Goal: Task Accomplishment & Management: Complete application form

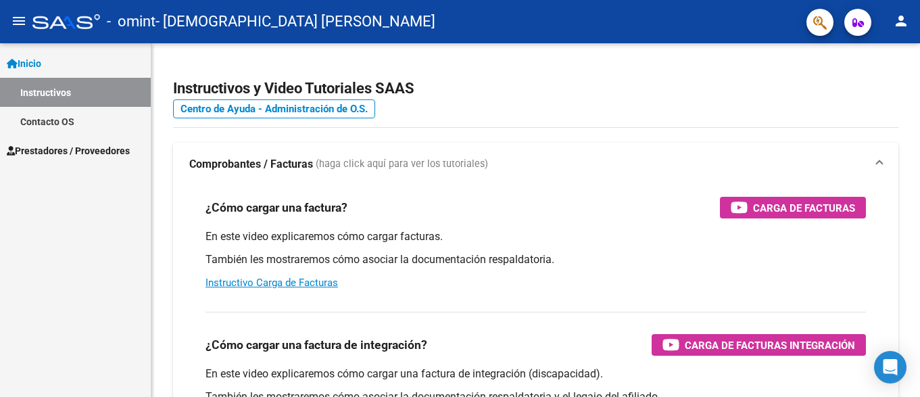
click at [93, 149] on span "Prestadores / Proveedores" at bounding box center [68, 150] width 123 height 15
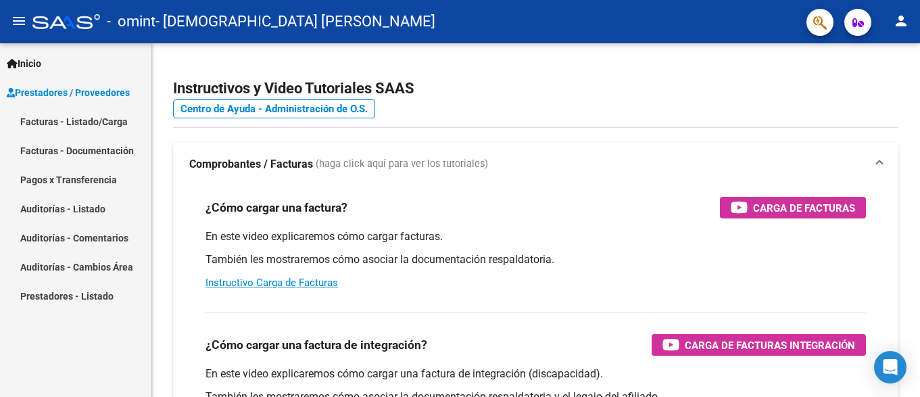
click at [97, 125] on link "Facturas - Listado/Carga" at bounding box center [75, 121] width 151 height 29
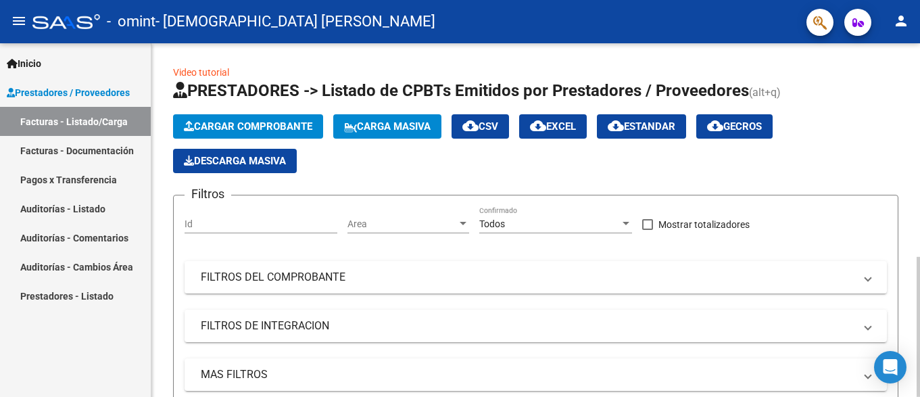
click at [294, 124] on span "Cargar Comprobante" at bounding box center [248, 126] width 128 height 12
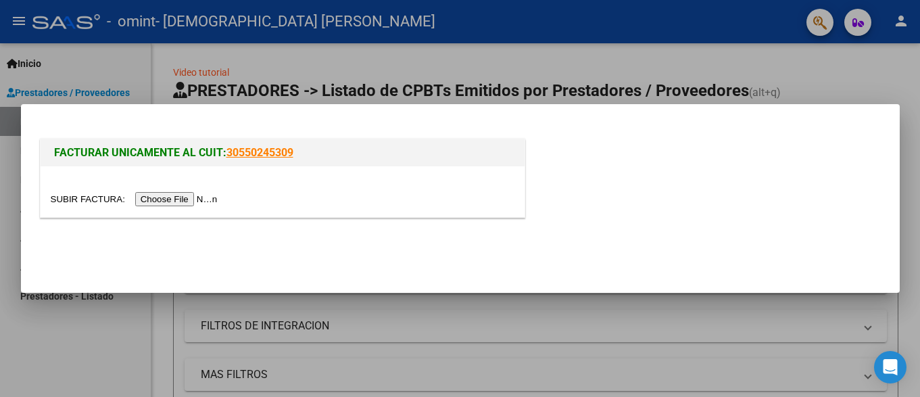
click at [186, 198] on input "file" at bounding box center [136, 199] width 171 height 14
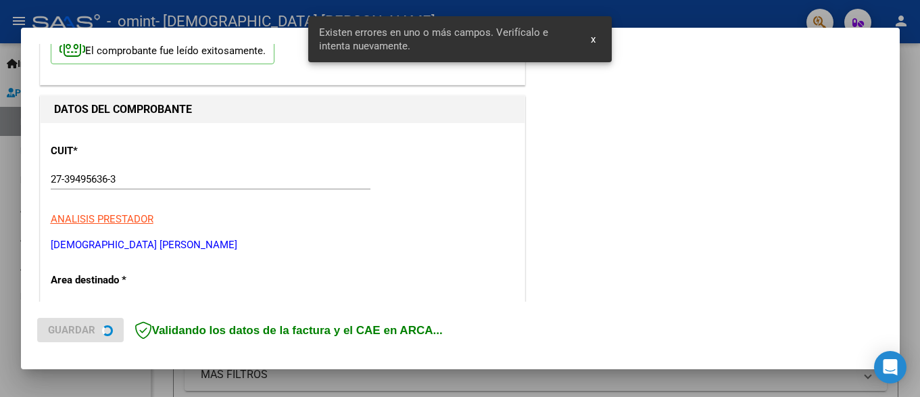
scroll to position [317, 0]
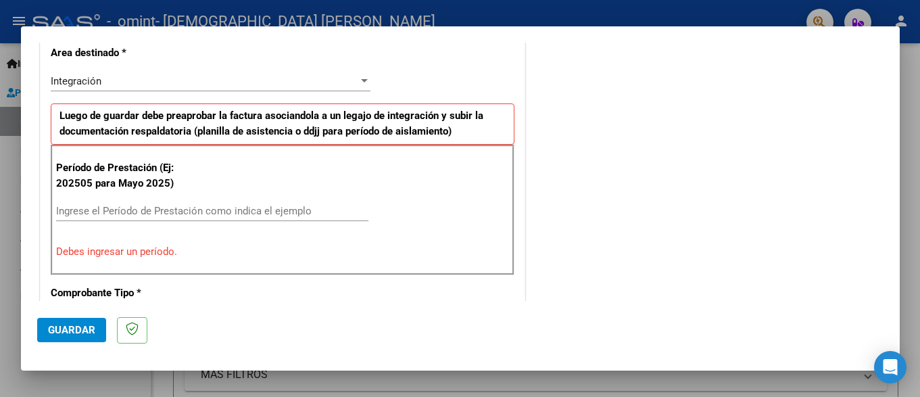
click at [151, 212] on input "Ingrese el Período de Prestación como indica el ejemplo" at bounding box center [212, 211] width 312 height 12
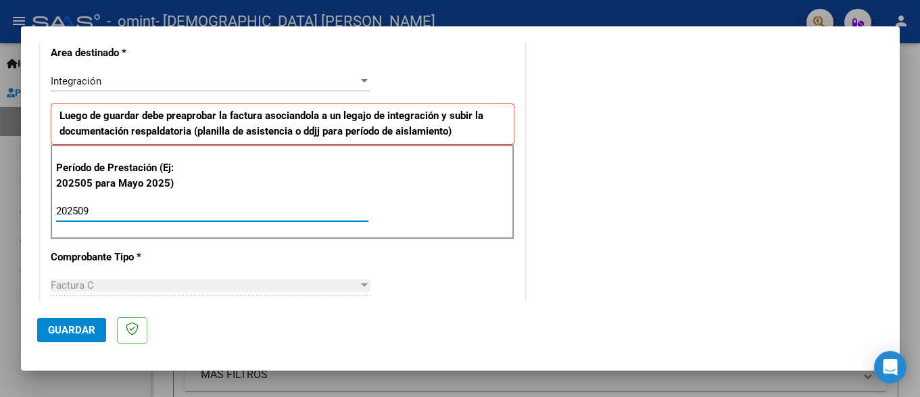
type input "202509"
click at [85, 326] on span "Guardar" at bounding box center [71, 330] width 47 height 12
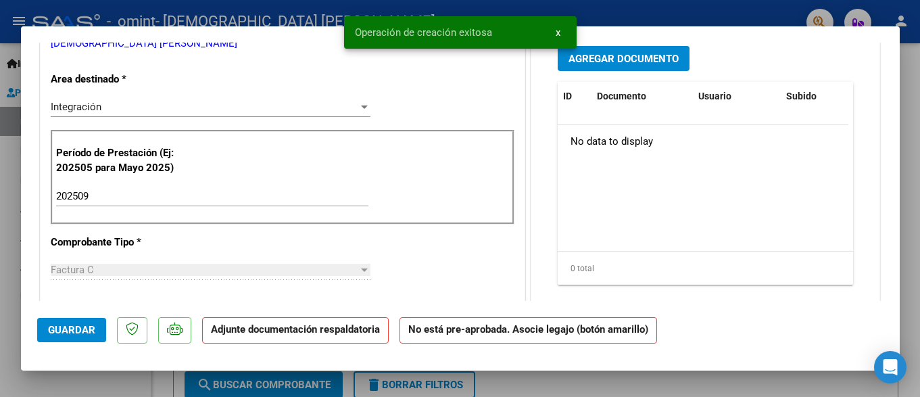
scroll to position [0, 0]
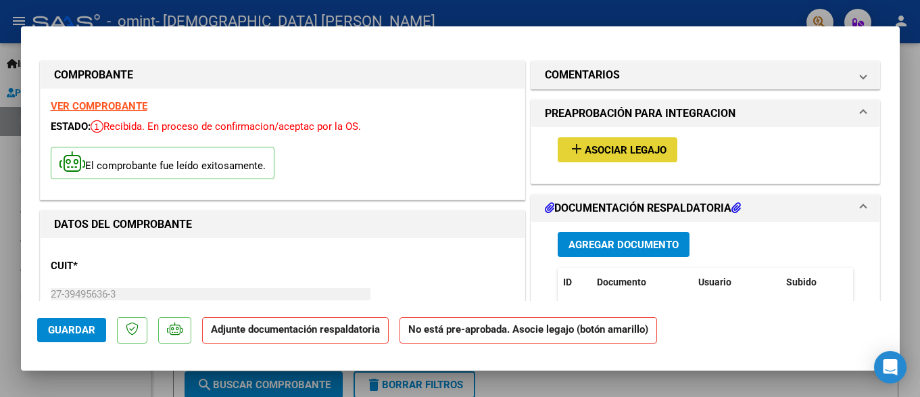
click at [599, 145] on span "Asociar Legajo" at bounding box center [626, 150] width 82 height 12
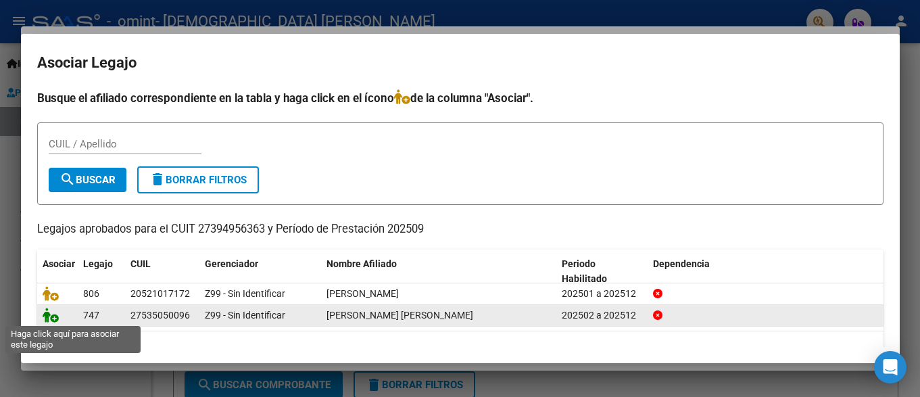
click at [50, 313] on icon at bounding box center [51, 315] width 16 height 15
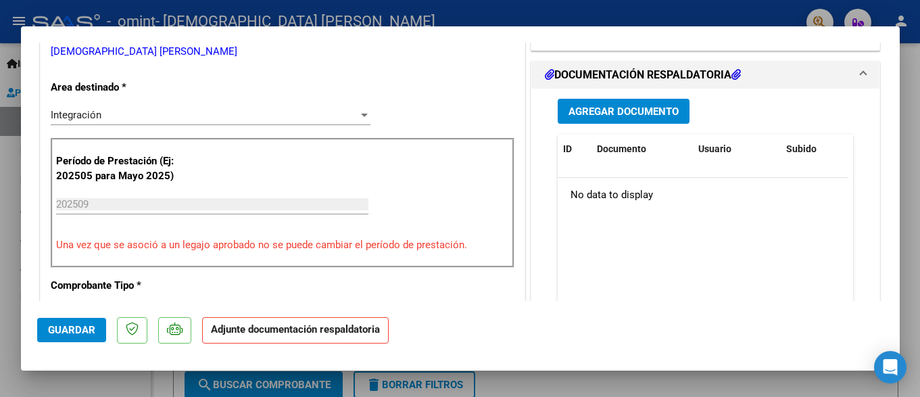
scroll to position [312, 0]
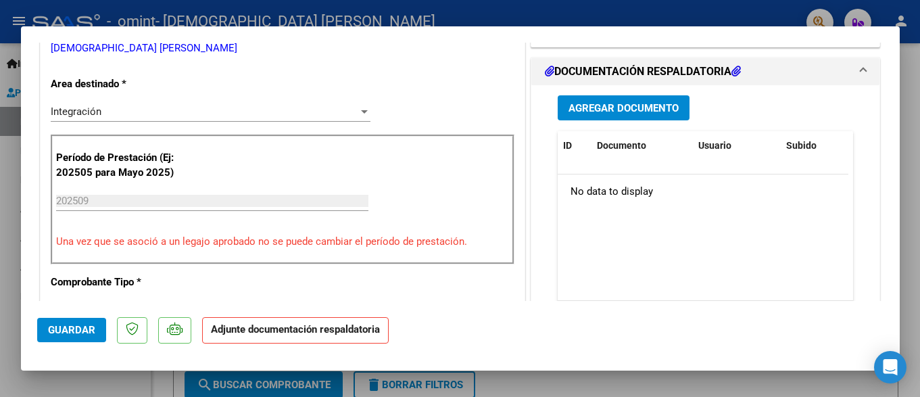
click at [352, 114] on div "Integración" at bounding box center [205, 112] width 308 height 12
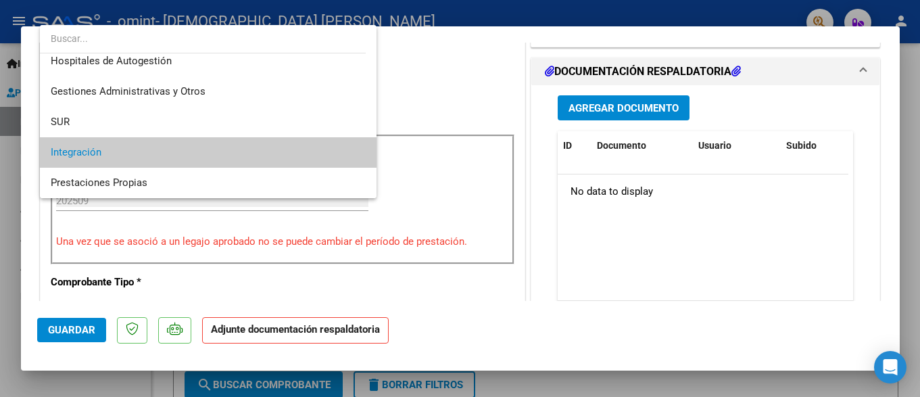
scroll to position [0, 0]
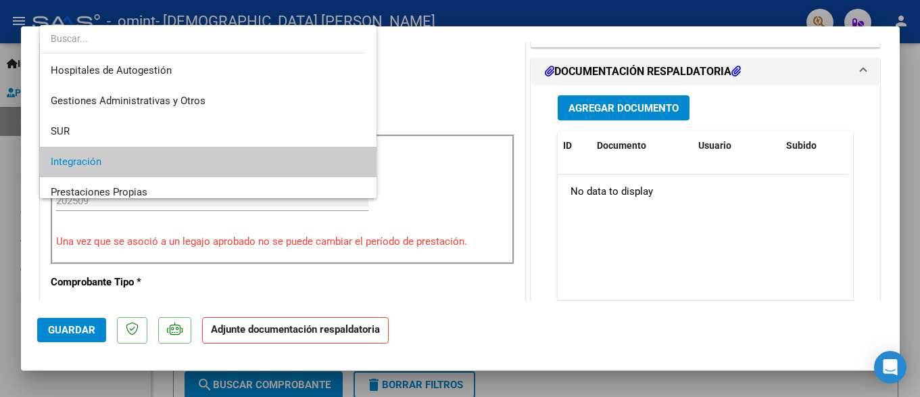
drag, startPoint x: 613, startPoint y: 243, endPoint x: 592, endPoint y: 128, distance: 116.2
click at [592, 128] on div at bounding box center [460, 198] width 920 height 397
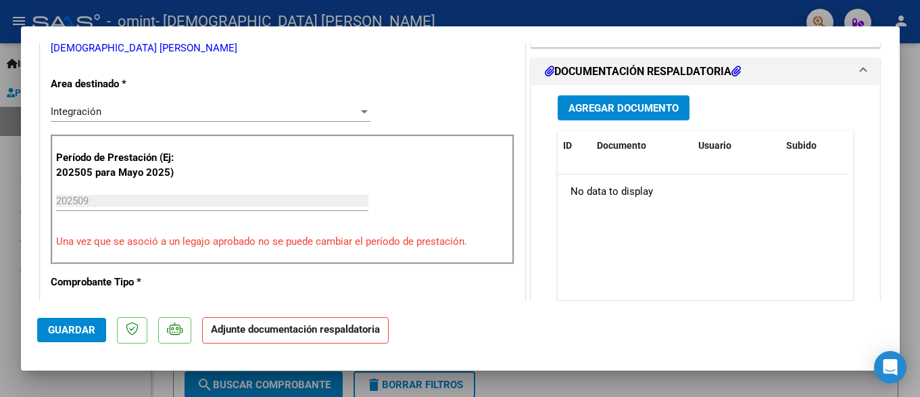
click at [588, 110] on span "Agregar Documento" at bounding box center [624, 108] width 110 height 12
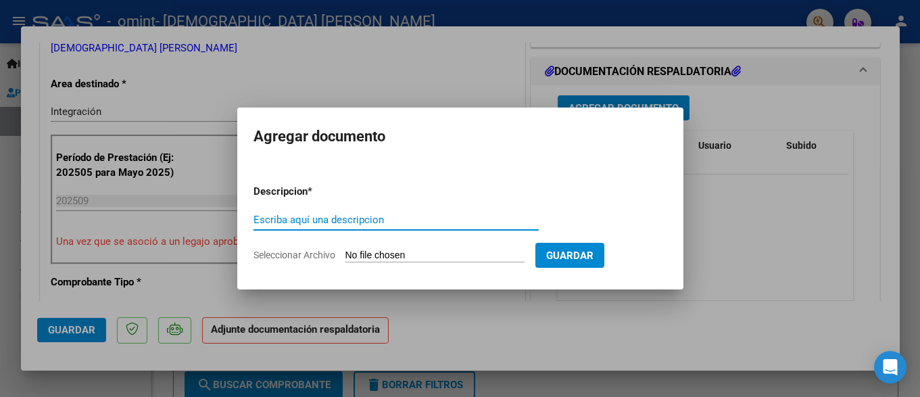
type input "a"
type input "ASISTENCIA SEPTIEMBRE 2025"
click at [444, 250] on input "Seleccionar Archivo" at bounding box center [435, 256] width 179 height 13
type input "C:\fakepath\PLANILLA DE ASISTENCIA [PERSON_NAME]- [DATE].pdf"
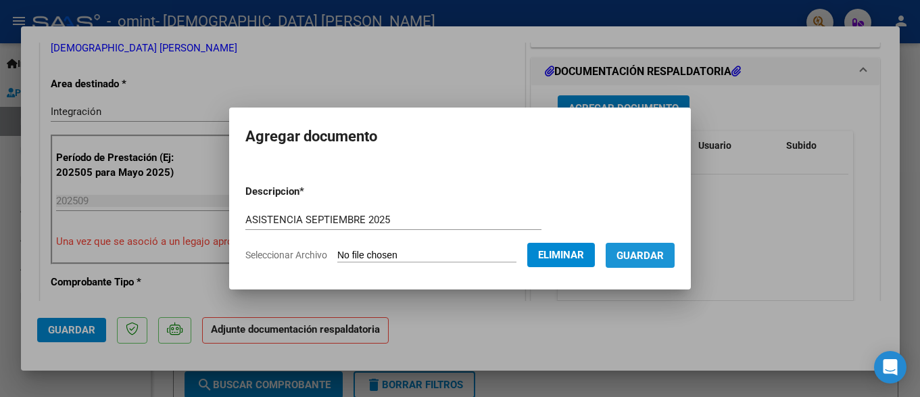
click at [610, 252] on button "Guardar" at bounding box center [640, 255] width 69 height 25
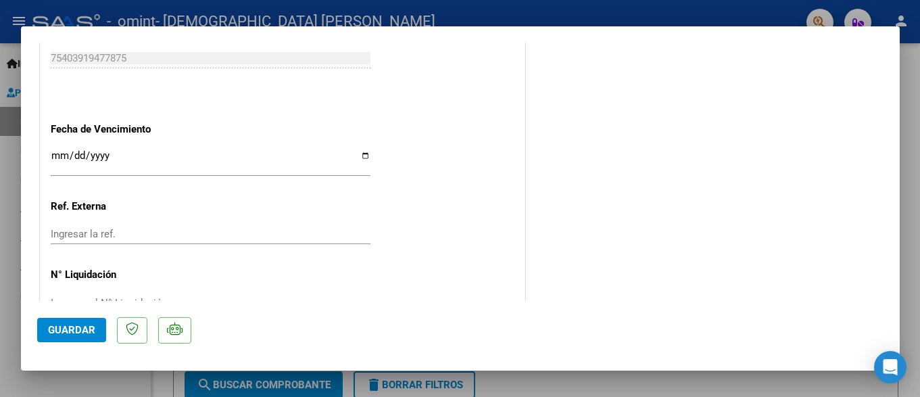
scroll to position [935, 0]
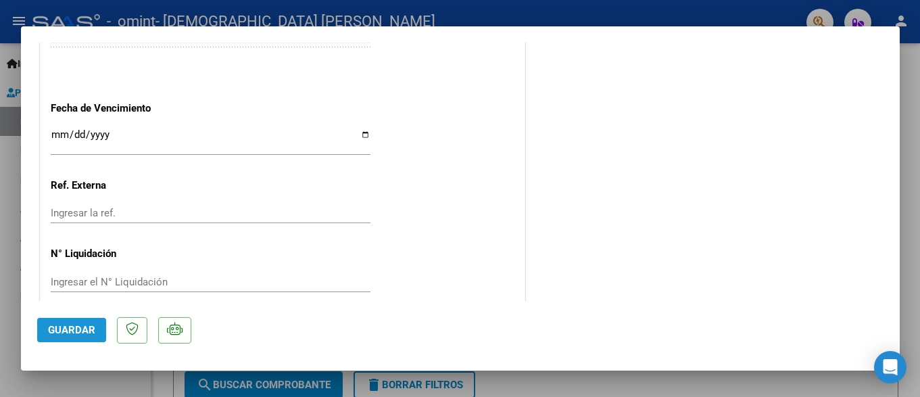
click at [78, 330] on span "Guardar" at bounding box center [71, 330] width 47 height 12
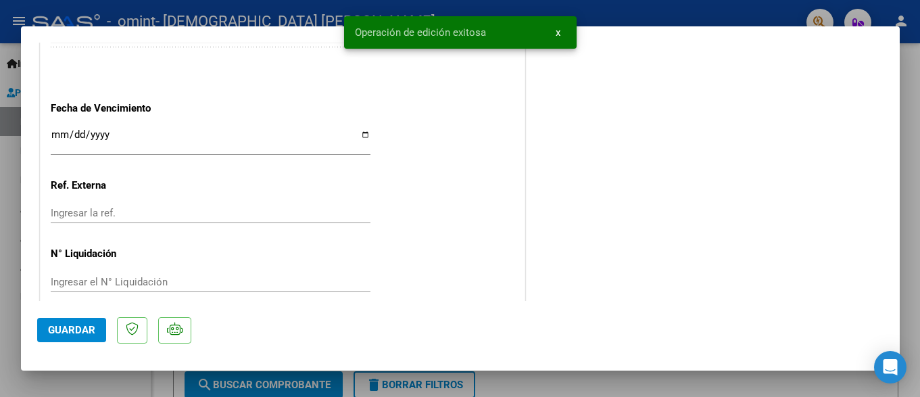
click at [79, 327] on span "Guardar" at bounding box center [71, 330] width 47 height 12
click at [194, 15] on div at bounding box center [460, 198] width 920 height 397
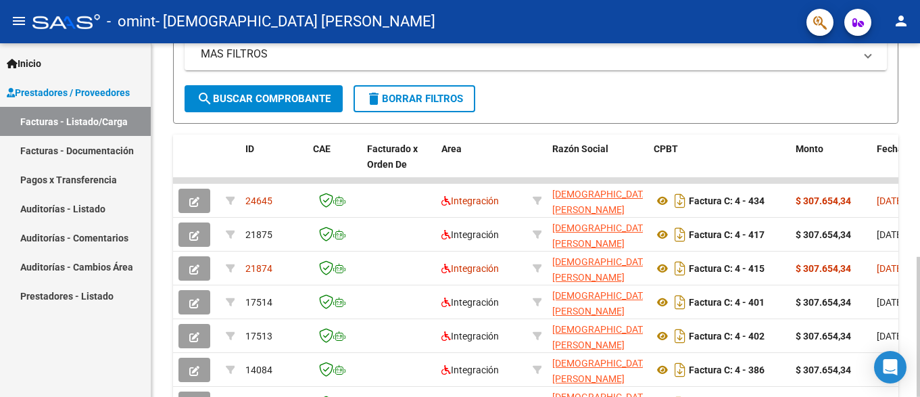
click at [908, 257] on div at bounding box center [918, 327] width 3 height 140
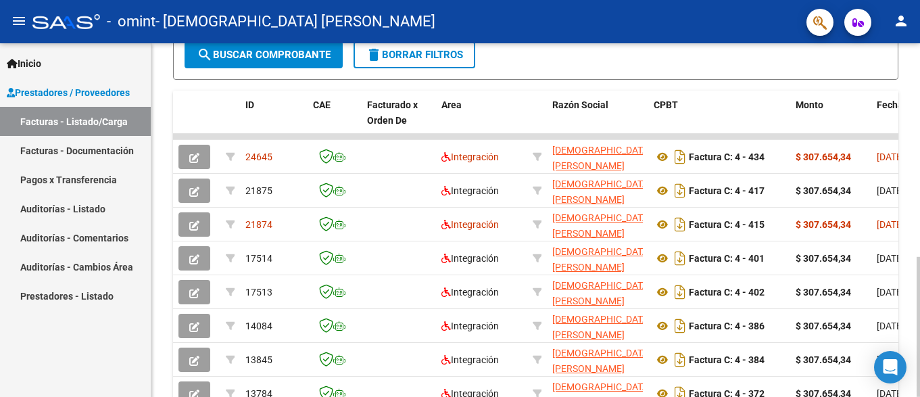
scroll to position [367, 0]
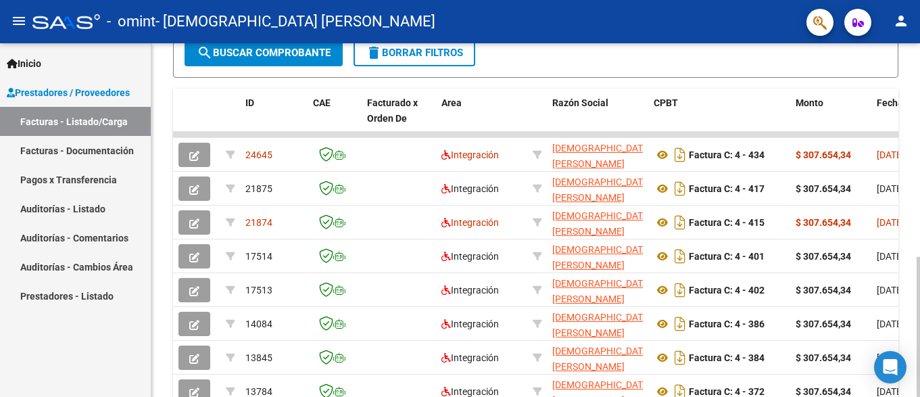
click at [908, 256] on html "menu - omint - [PERSON_NAME] [PERSON_NAME] person Inicio Instructivos Contacto …" at bounding box center [460, 198] width 920 height 397
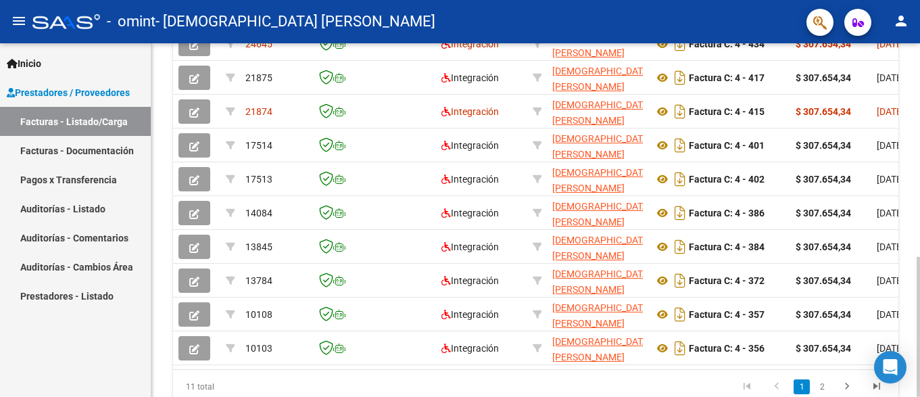
scroll to position [475, 0]
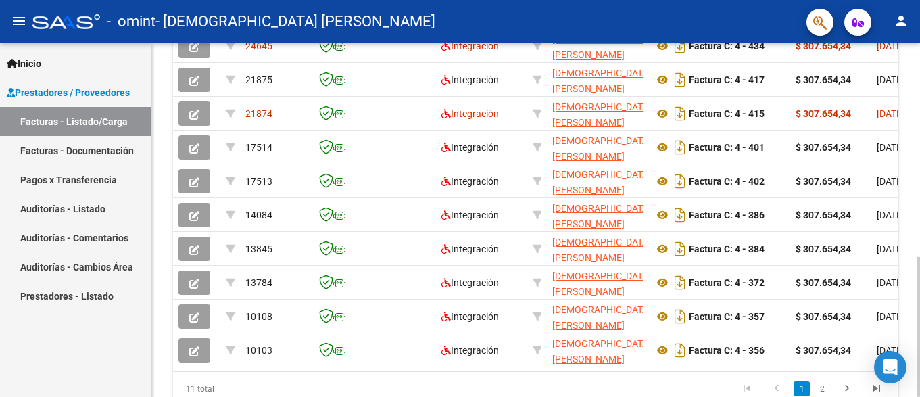
click at [908, 288] on html "menu - omint - [PERSON_NAME] [PERSON_NAME] person Inicio Instructivos Contacto …" at bounding box center [460, 198] width 920 height 397
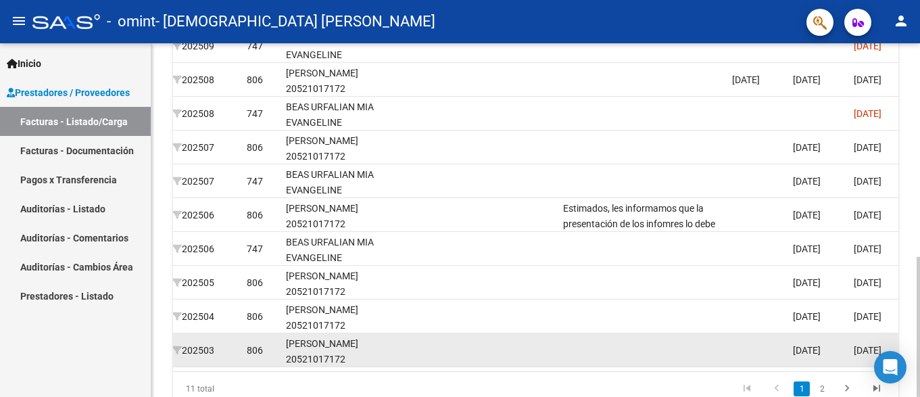
scroll to position [0, 1846]
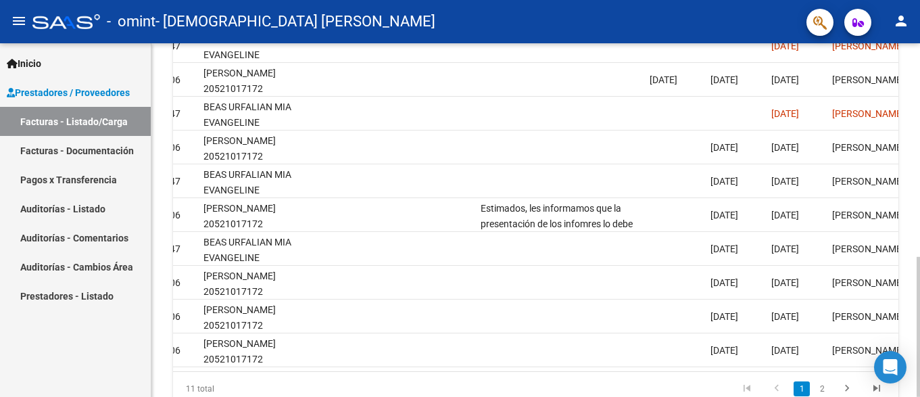
drag, startPoint x: 811, startPoint y: 364, endPoint x: 807, endPoint y: 375, distance: 12.0
click at [807, 371] on datatable-body "24645 Integración [PERSON_NAME] [PERSON_NAME] 27394956363 Factura C: 4 - 434 $ …" at bounding box center [536, 197] width 726 height 348
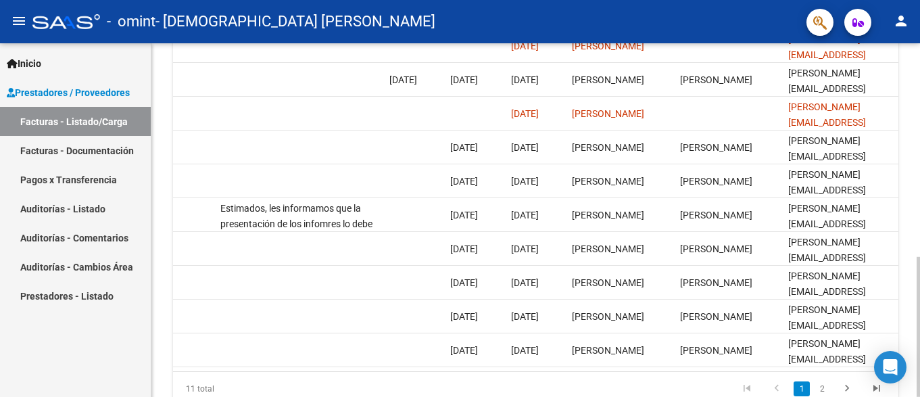
scroll to position [0, 2126]
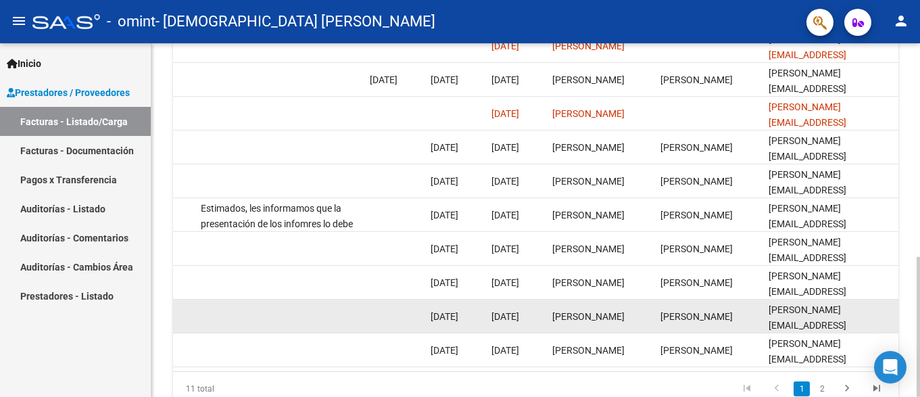
click at [345, 321] on datatable-body-cell at bounding box center [279, 316] width 169 height 33
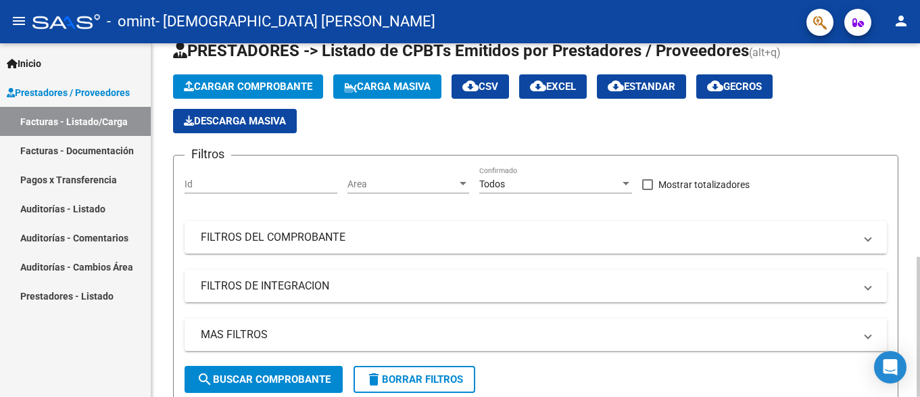
click at [908, 117] on html "menu - omint - [PERSON_NAME] [PERSON_NAME] person Inicio Instructivos Contacto …" at bounding box center [460, 198] width 920 height 397
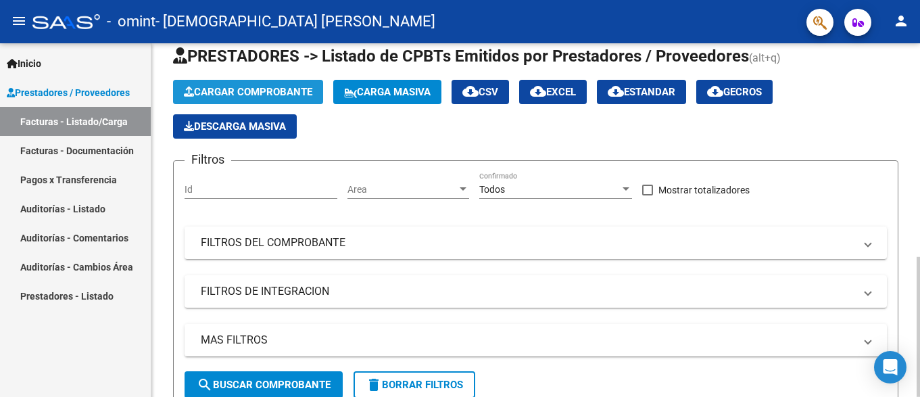
click at [291, 94] on span "Cargar Comprobante" at bounding box center [248, 92] width 128 height 12
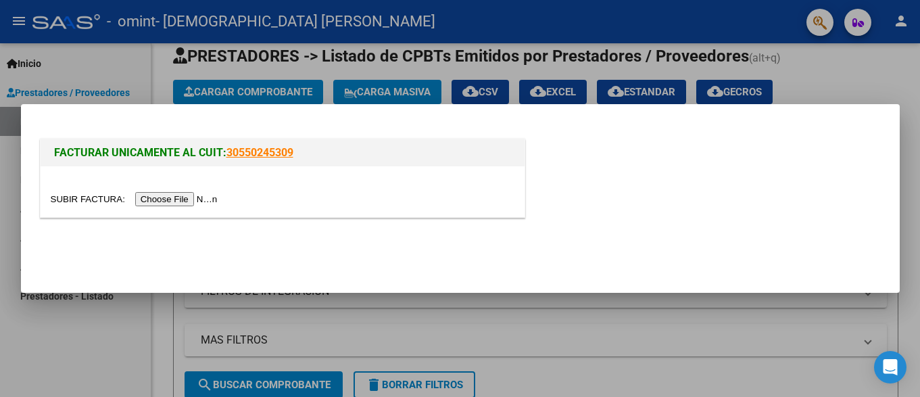
click at [205, 200] on input "file" at bounding box center [136, 199] width 171 height 14
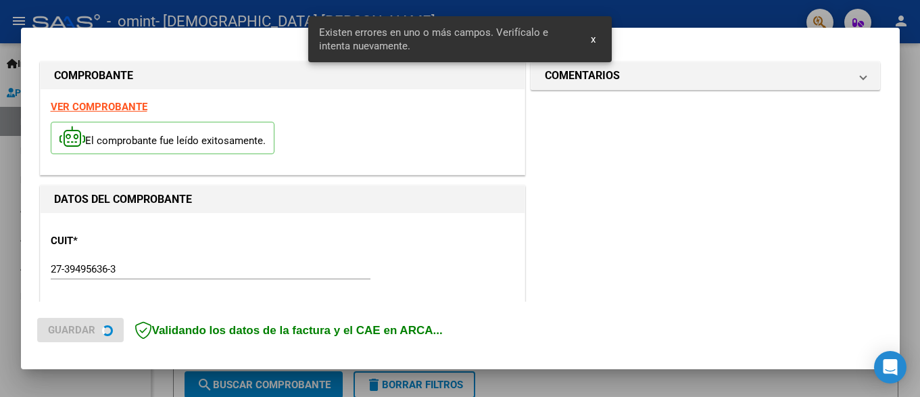
scroll to position [317, 0]
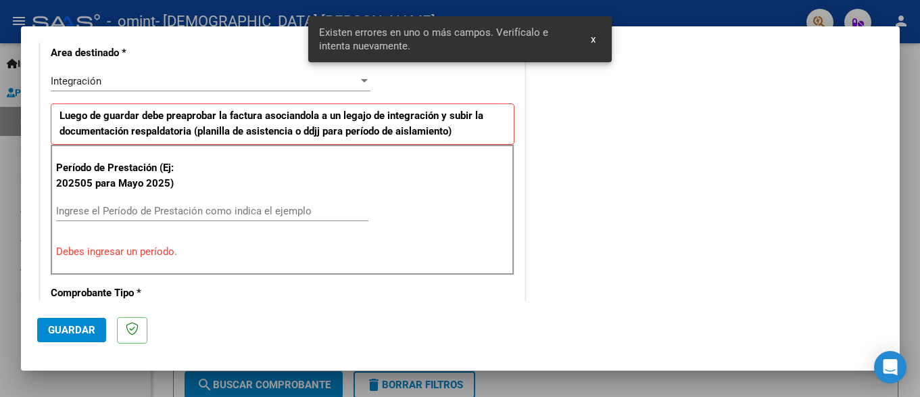
click at [114, 212] on input "Ingrese el Período de Prestación como indica el ejemplo" at bounding box center [212, 211] width 312 height 12
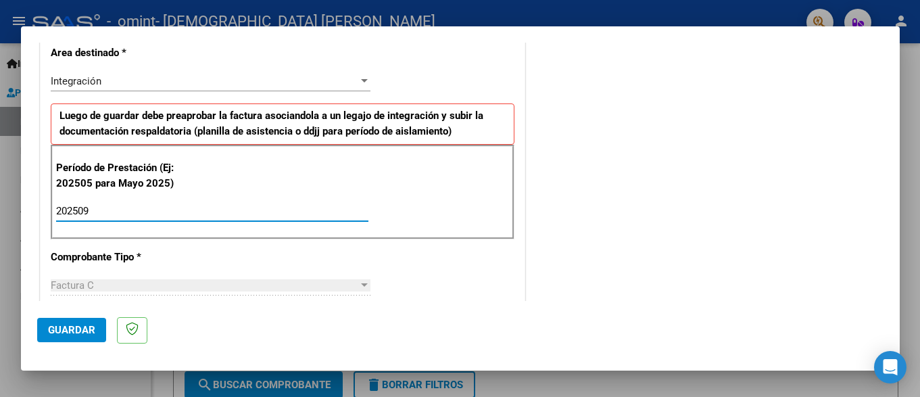
type input "202509"
click at [75, 320] on button "Guardar" at bounding box center [71, 330] width 69 height 24
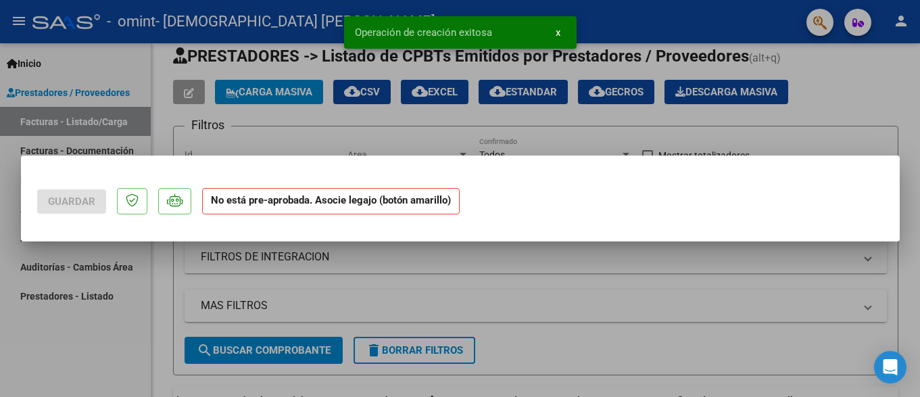
scroll to position [0, 0]
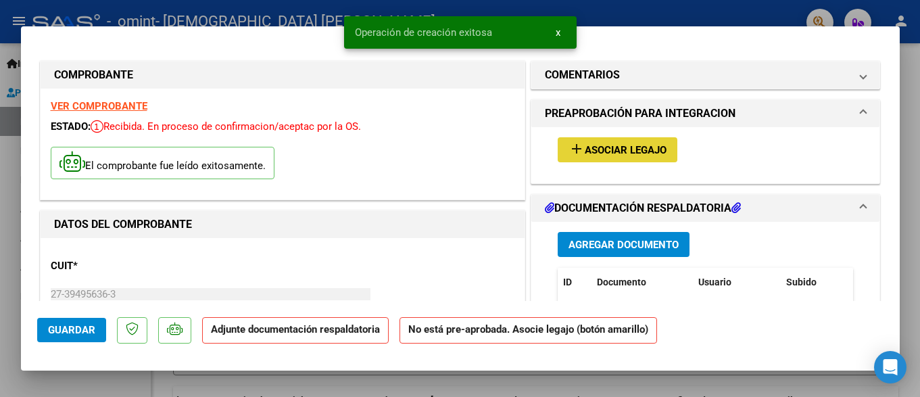
click at [587, 151] on span "Asociar Legajo" at bounding box center [626, 150] width 82 height 12
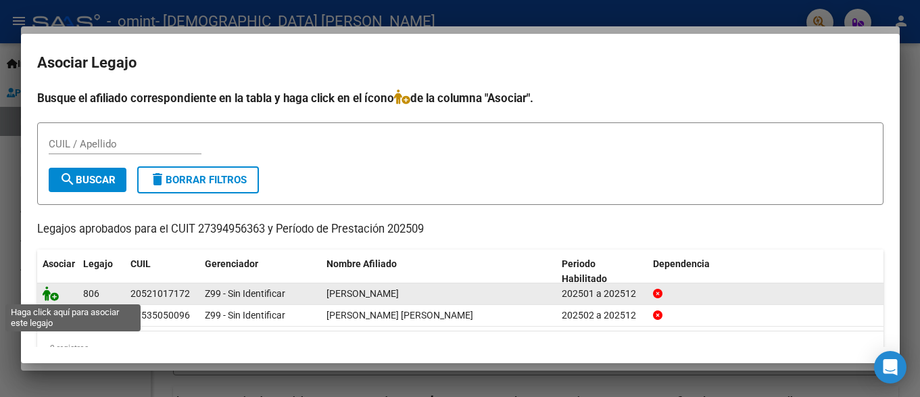
click at [49, 295] on icon at bounding box center [51, 293] width 16 height 15
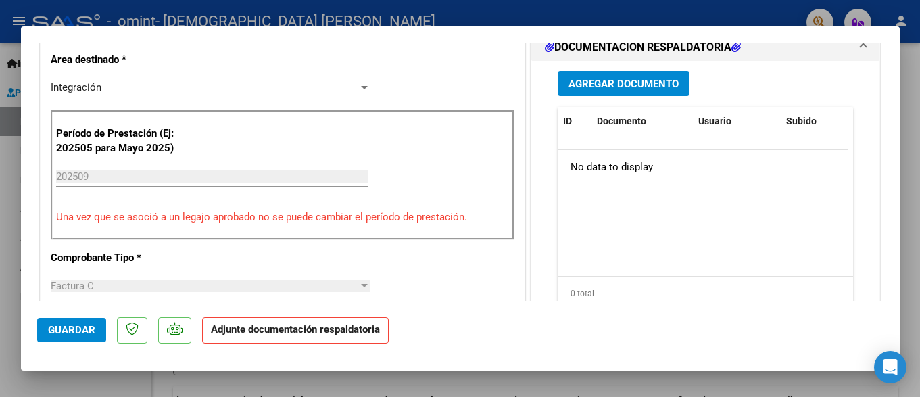
scroll to position [350, 0]
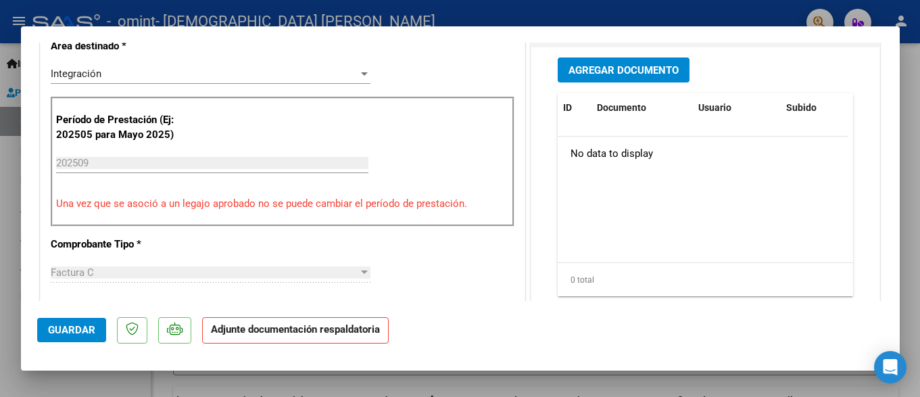
click at [653, 68] on span "Agregar Documento" at bounding box center [624, 70] width 110 height 12
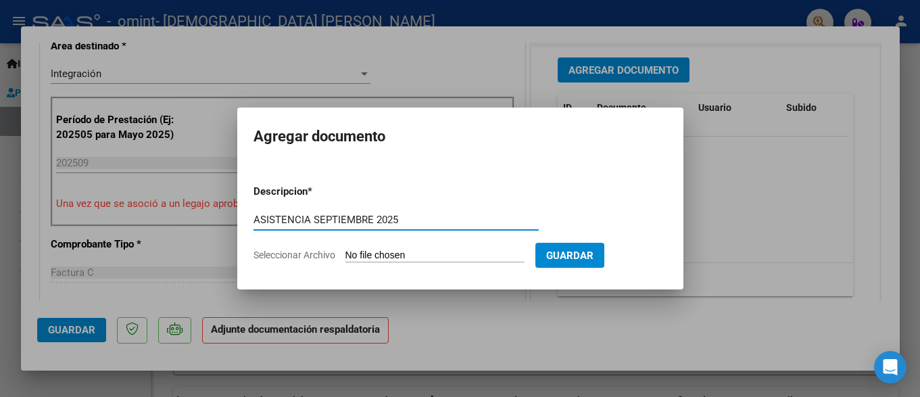
type input "ASISTENCIA SEPTIEMBRE 2025"
click at [452, 254] on input "Seleccionar Archivo" at bounding box center [435, 256] width 179 height 13
click at [403, 253] on input "Seleccionar Archivo" at bounding box center [435, 256] width 179 height 13
type input "C:\fakepath\Planilla de asistencia [PERSON_NAME]- maestra de apoyo- [PERSON_NAM…"
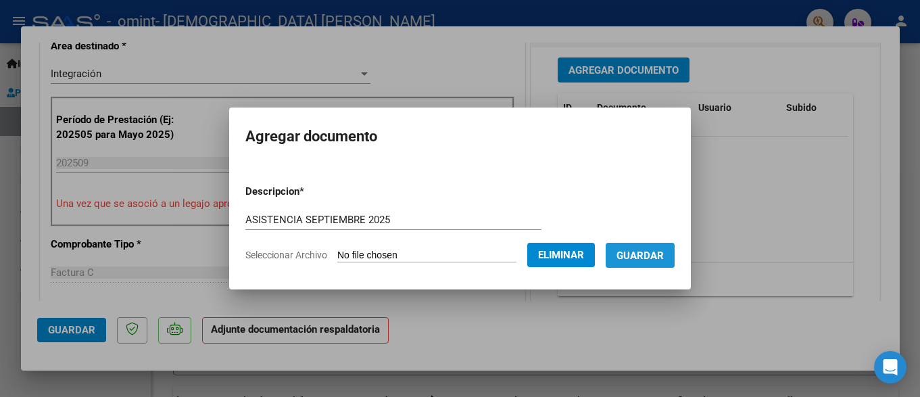
click at [646, 258] on span "Guardar" at bounding box center [640, 256] width 47 height 12
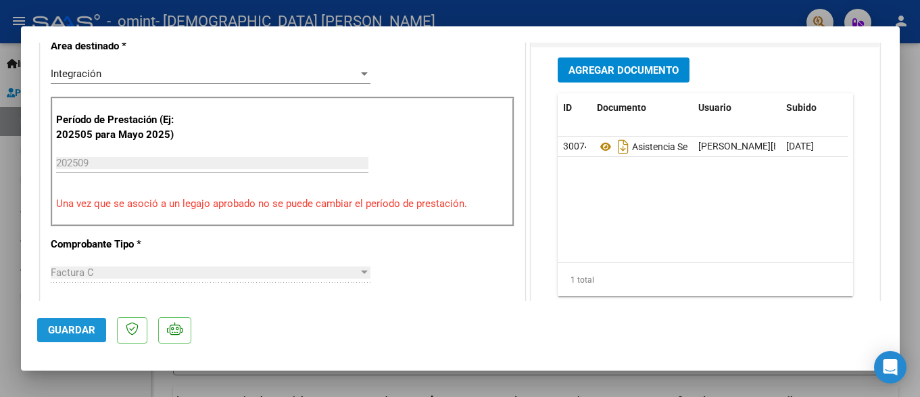
click at [78, 329] on span "Guardar" at bounding box center [71, 330] width 47 height 12
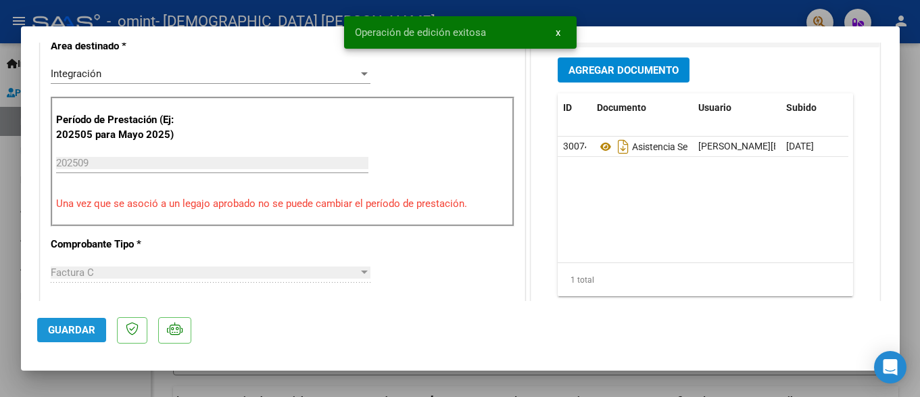
click at [78, 329] on span "Guardar" at bounding box center [71, 330] width 47 height 12
click at [114, 17] on div at bounding box center [460, 198] width 920 height 397
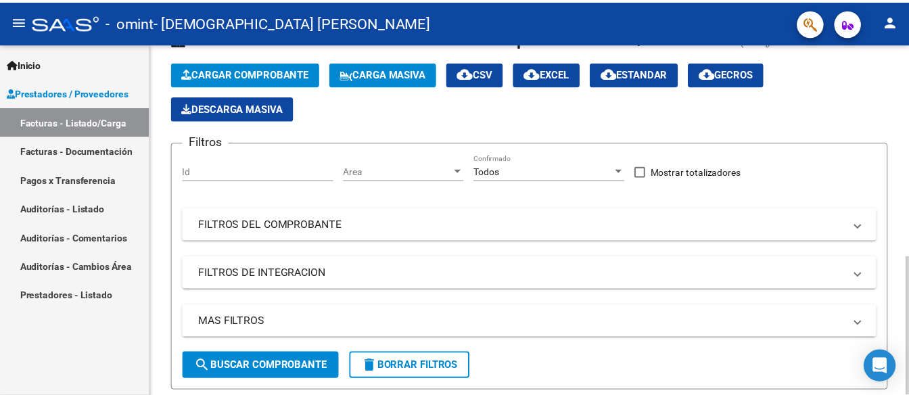
scroll to position [0, 0]
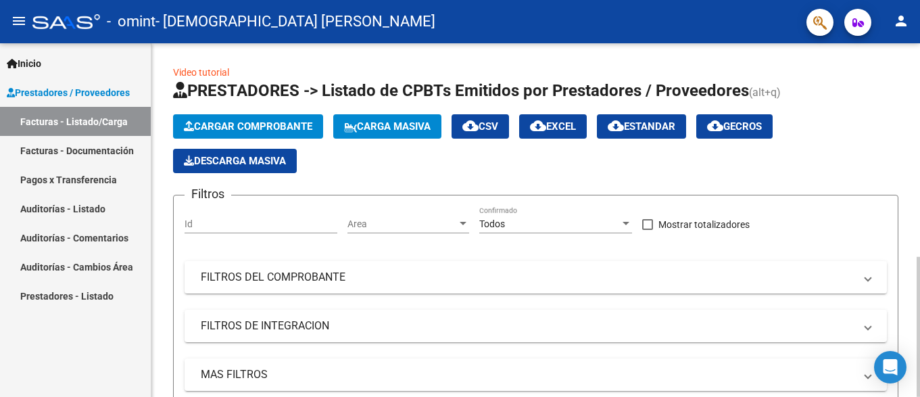
click at [908, 70] on html "menu - omint - [PERSON_NAME] [PERSON_NAME] person Inicio Instructivos Contacto …" at bounding box center [460, 198] width 920 height 397
click at [891, 23] on button "person" at bounding box center [901, 21] width 27 height 27
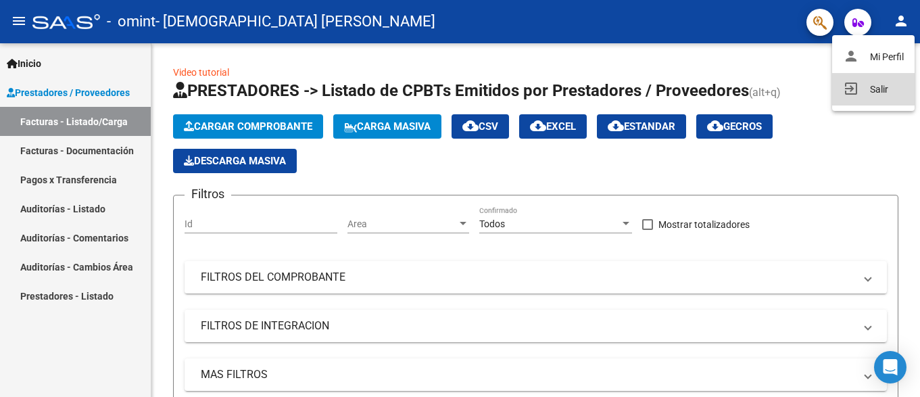
click at [863, 89] on button "exit_to_app Salir" at bounding box center [874, 89] width 83 height 32
